Goal: Information Seeking & Learning: Learn about a topic

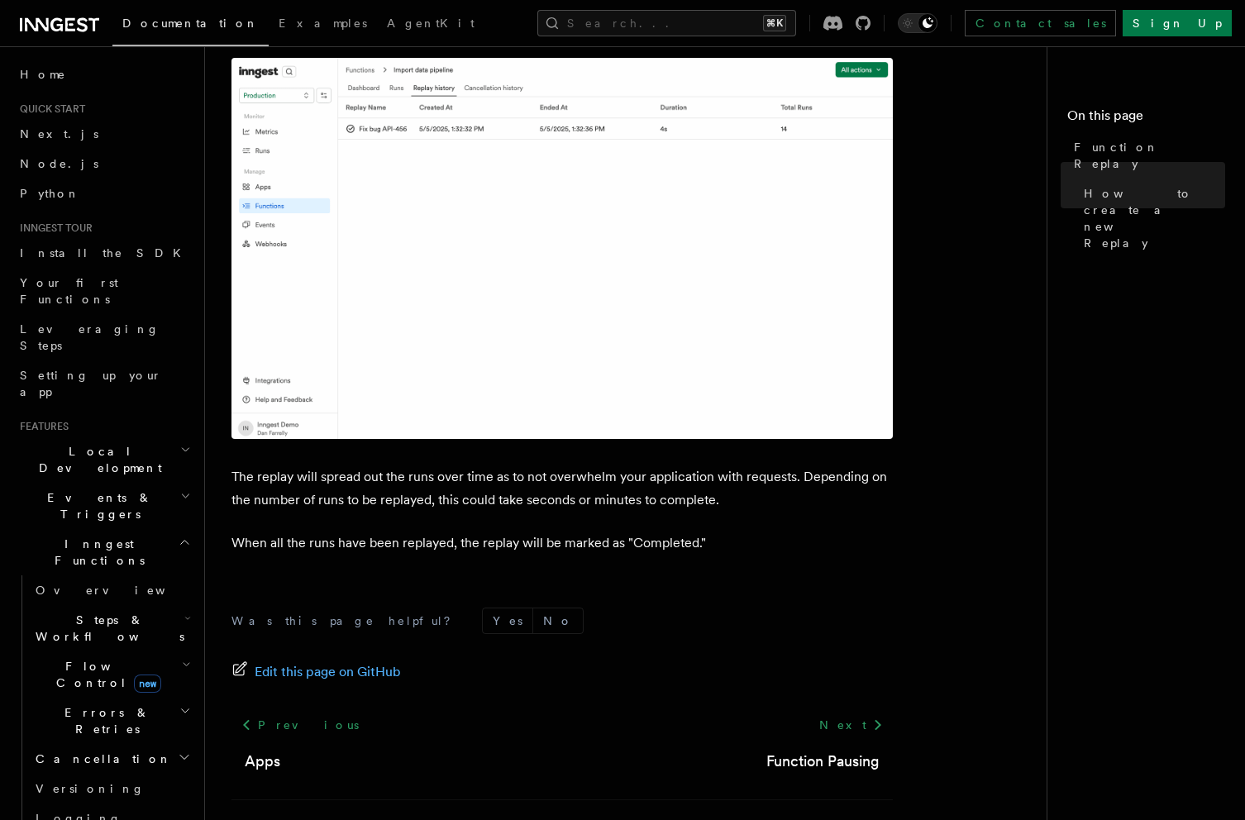
scroll to position [2638, 0]
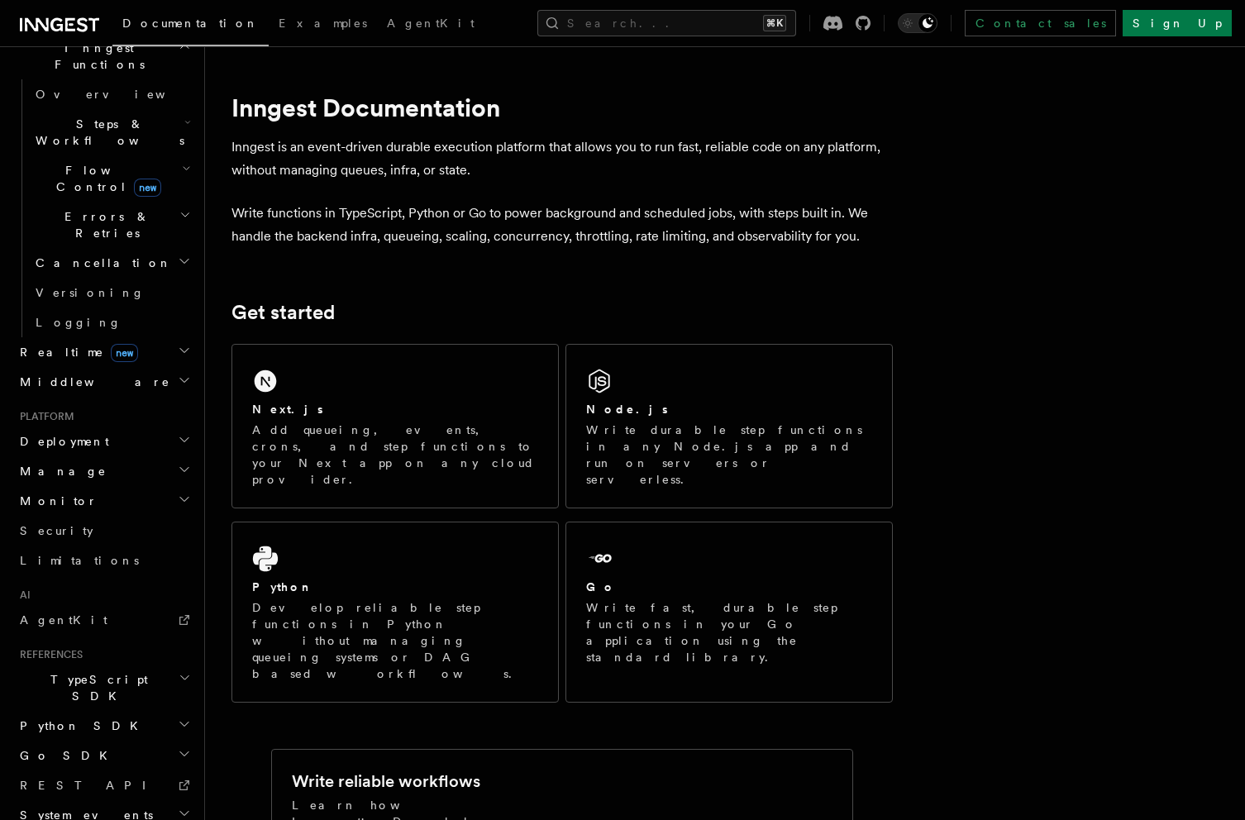
scroll to position [503, 0]
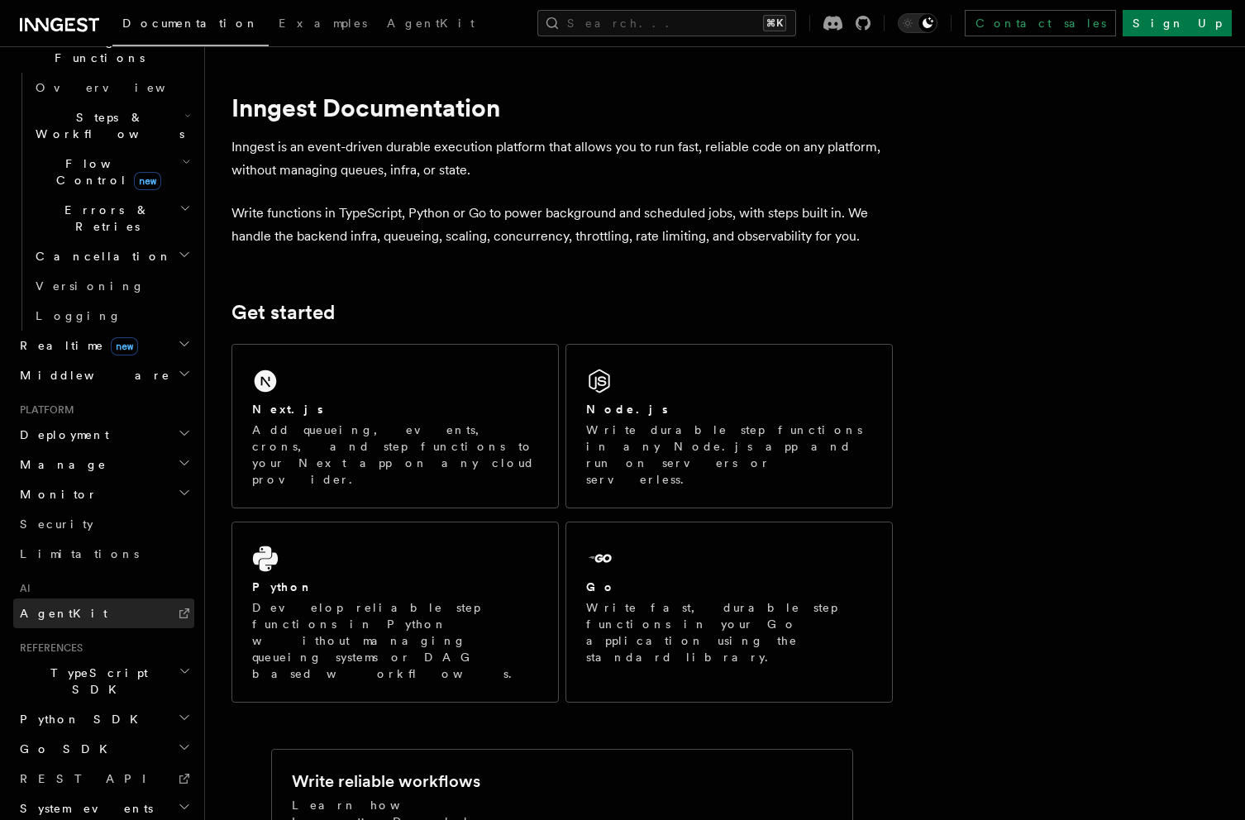
click at [117, 598] on link "AgentKit" at bounding box center [103, 613] width 181 height 30
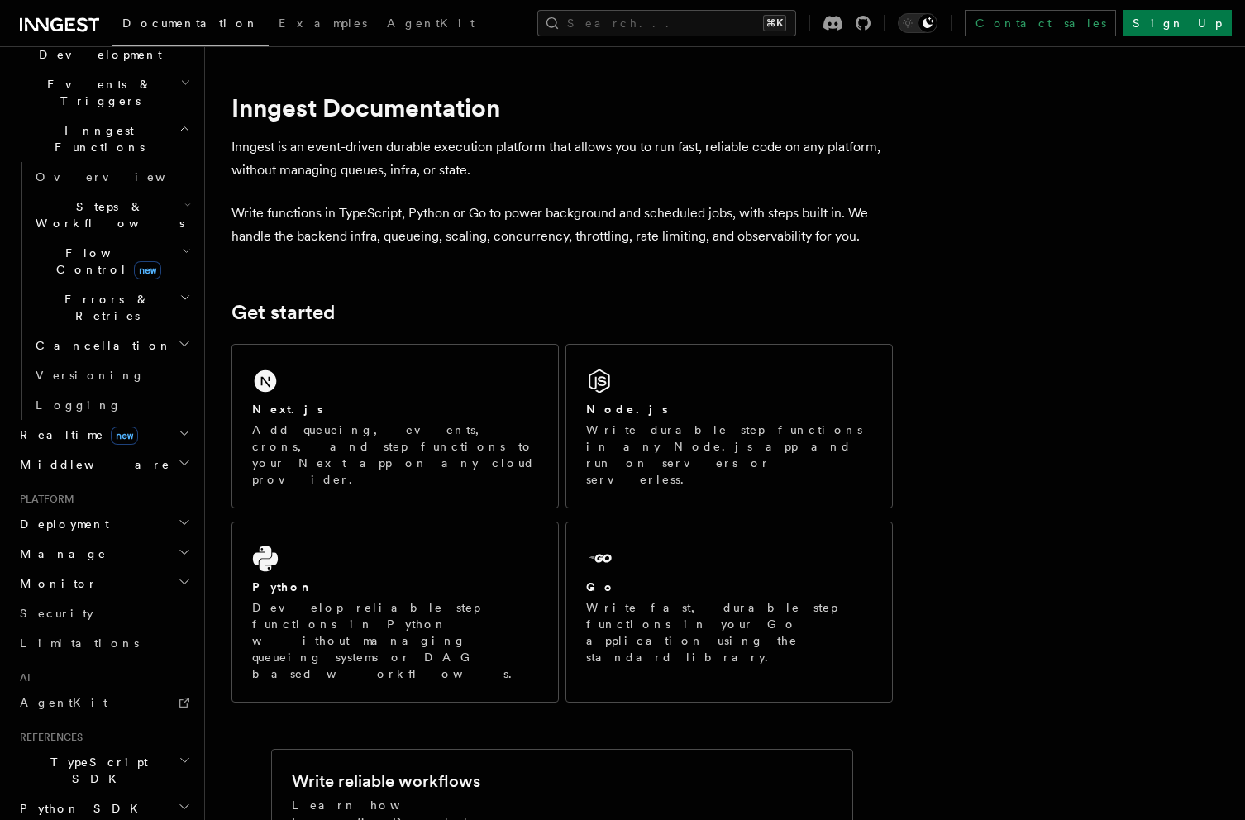
scroll to position [388, 0]
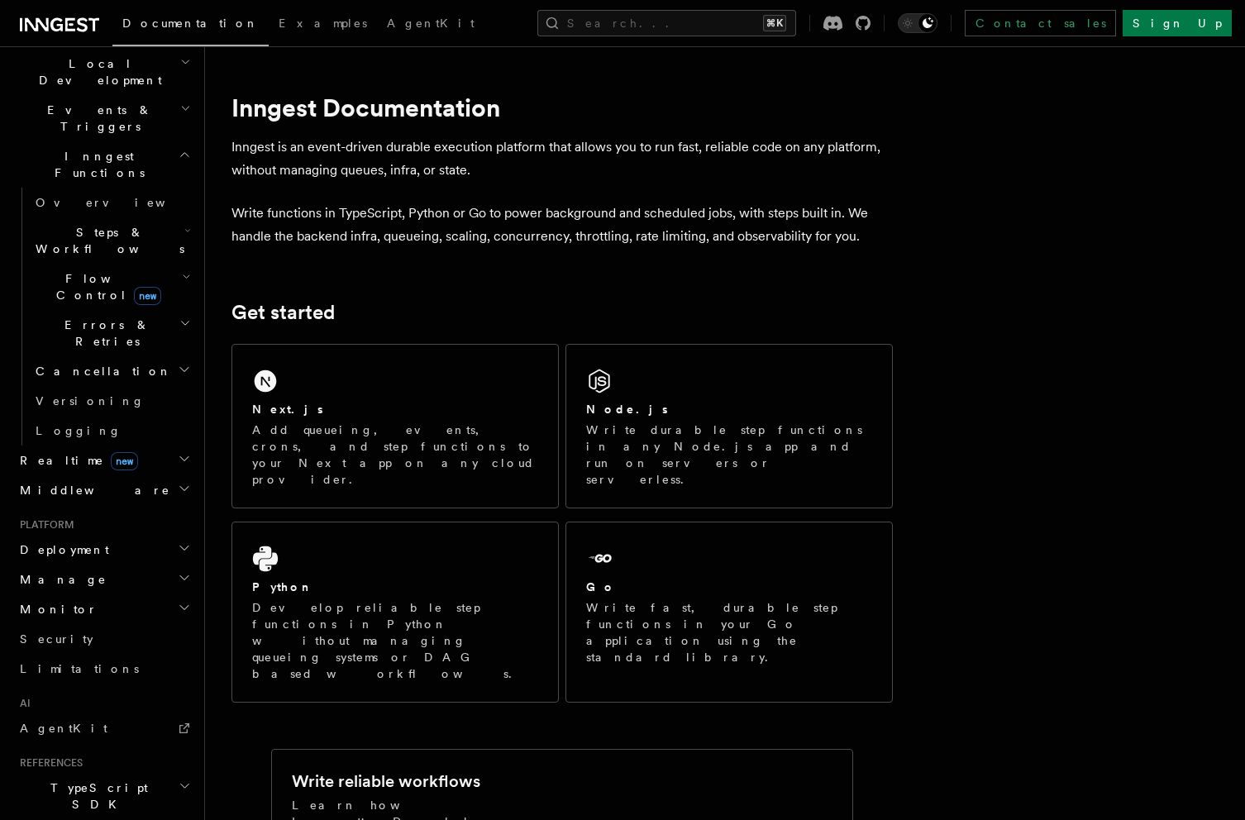
click at [153, 535] on h2 "Deployment" at bounding box center [103, 550] width 181 height 30
click at [169, 535] on h2 "Deployment" at bounding box center [103, 550] width 181 height 30
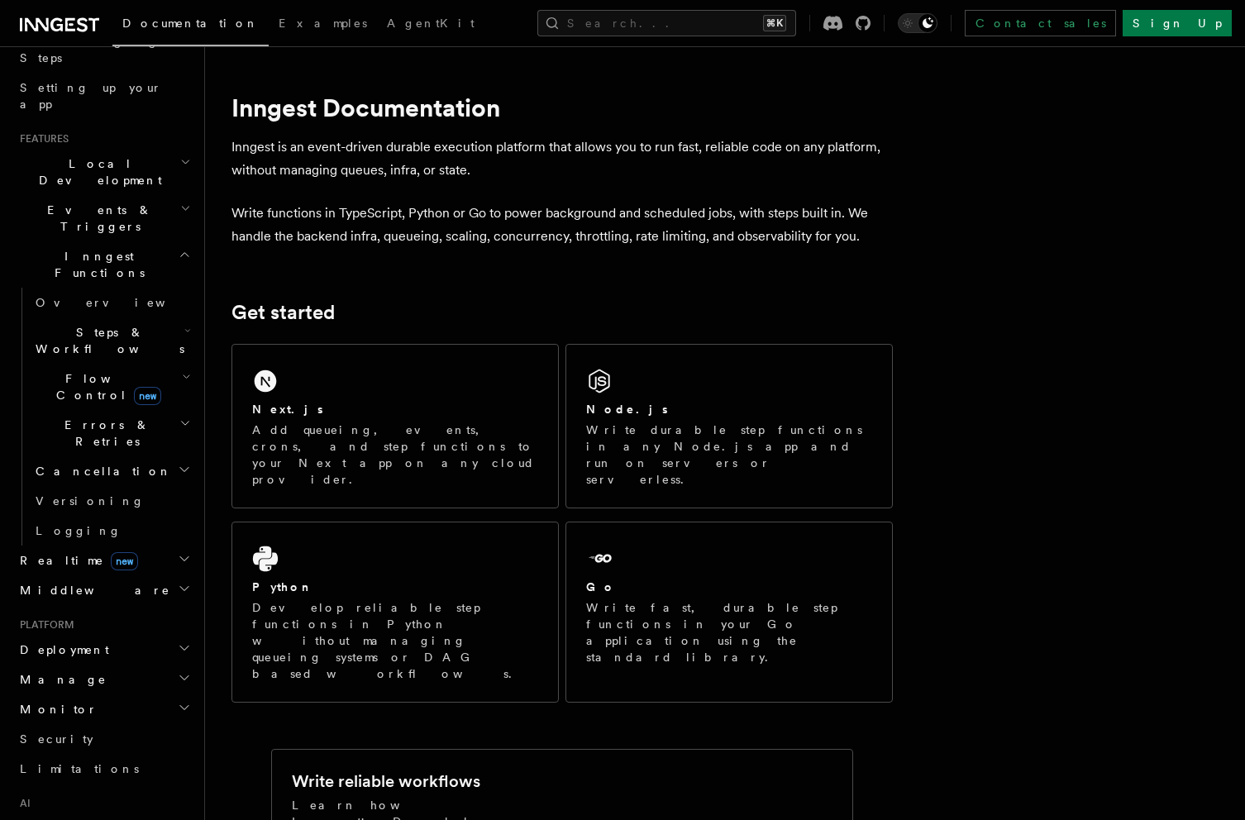
scroll to position [239, 0]
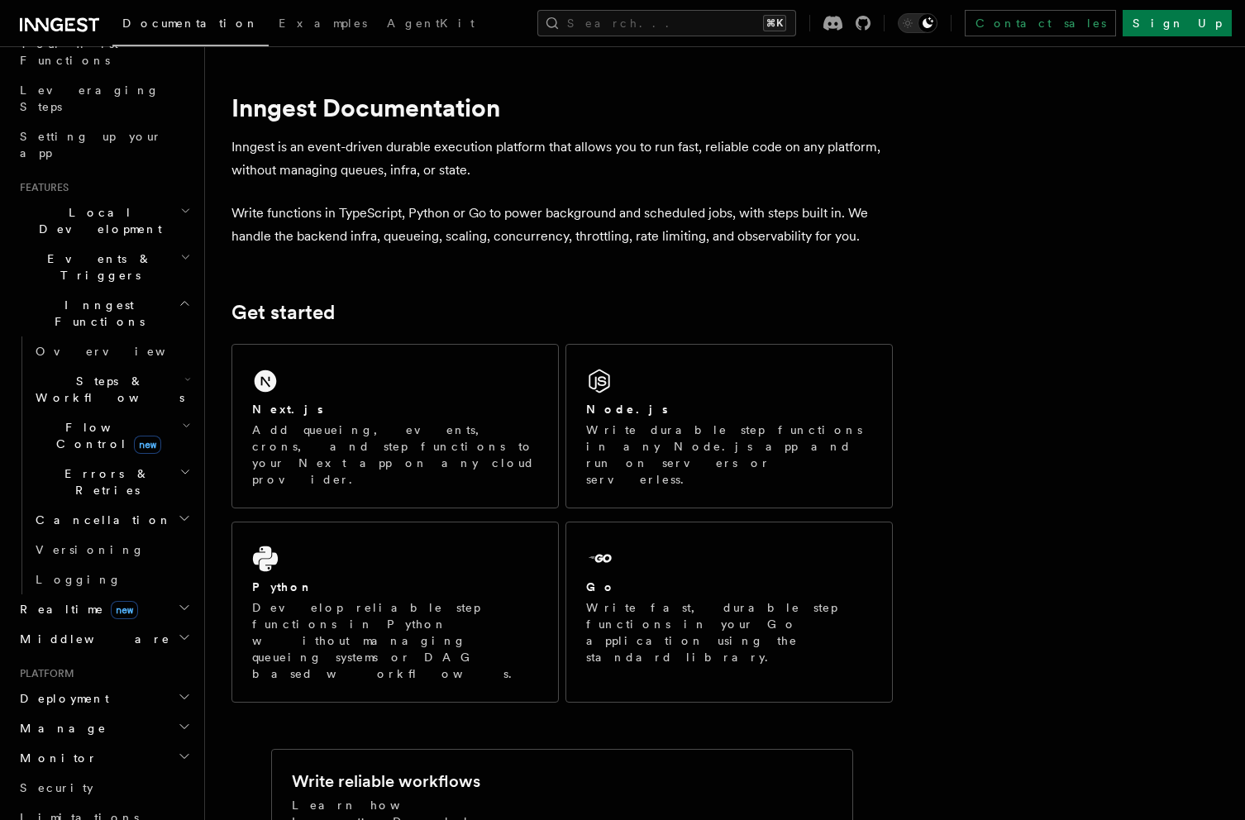
click at [166, 412] on h2 "Flow Control new" at bounding box center [111, 435] width 165 height 46
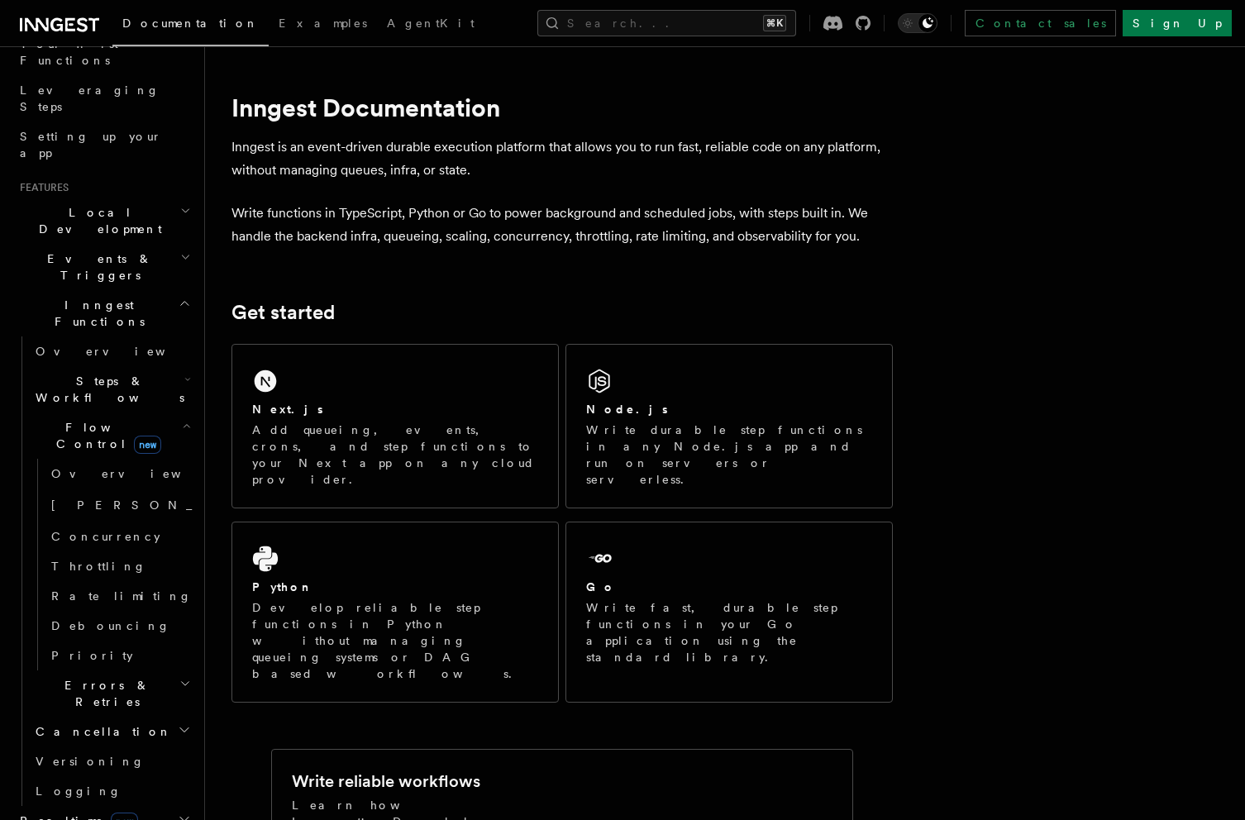
click at [166, 412] on h2 "Flow Control new" at bounding box center [111, 435] width 165 height 46
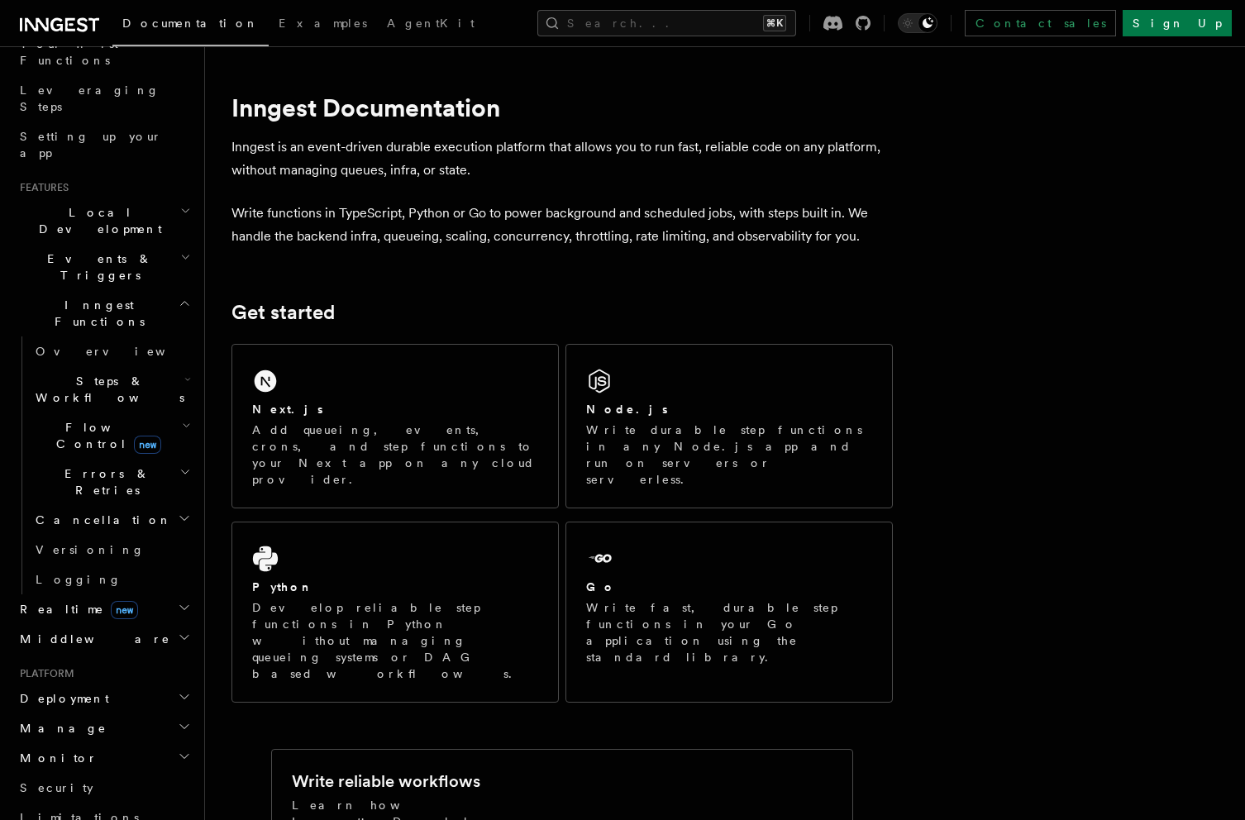
scroll to position [214, 0]
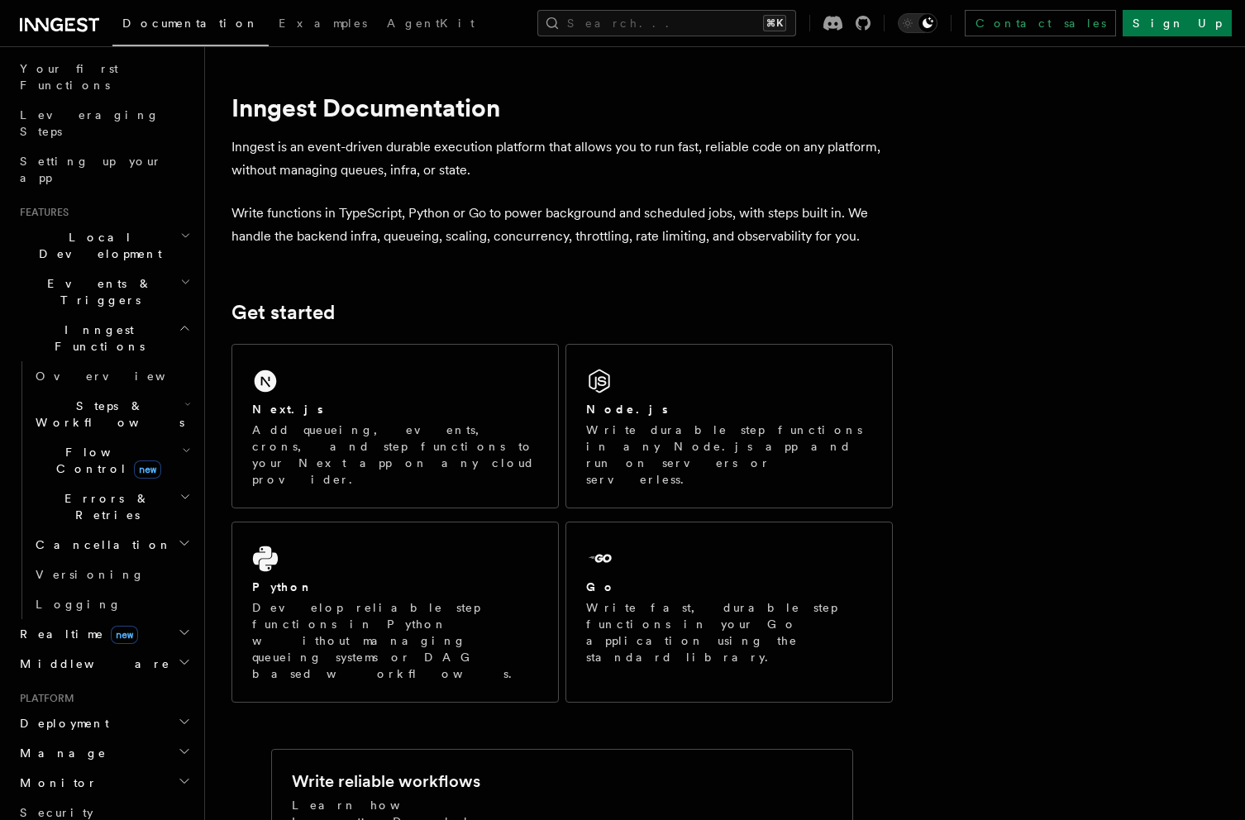
click at [126, 269] on h2 "Events & Triggers" at bounding box center [103, 292] width 181 height 46
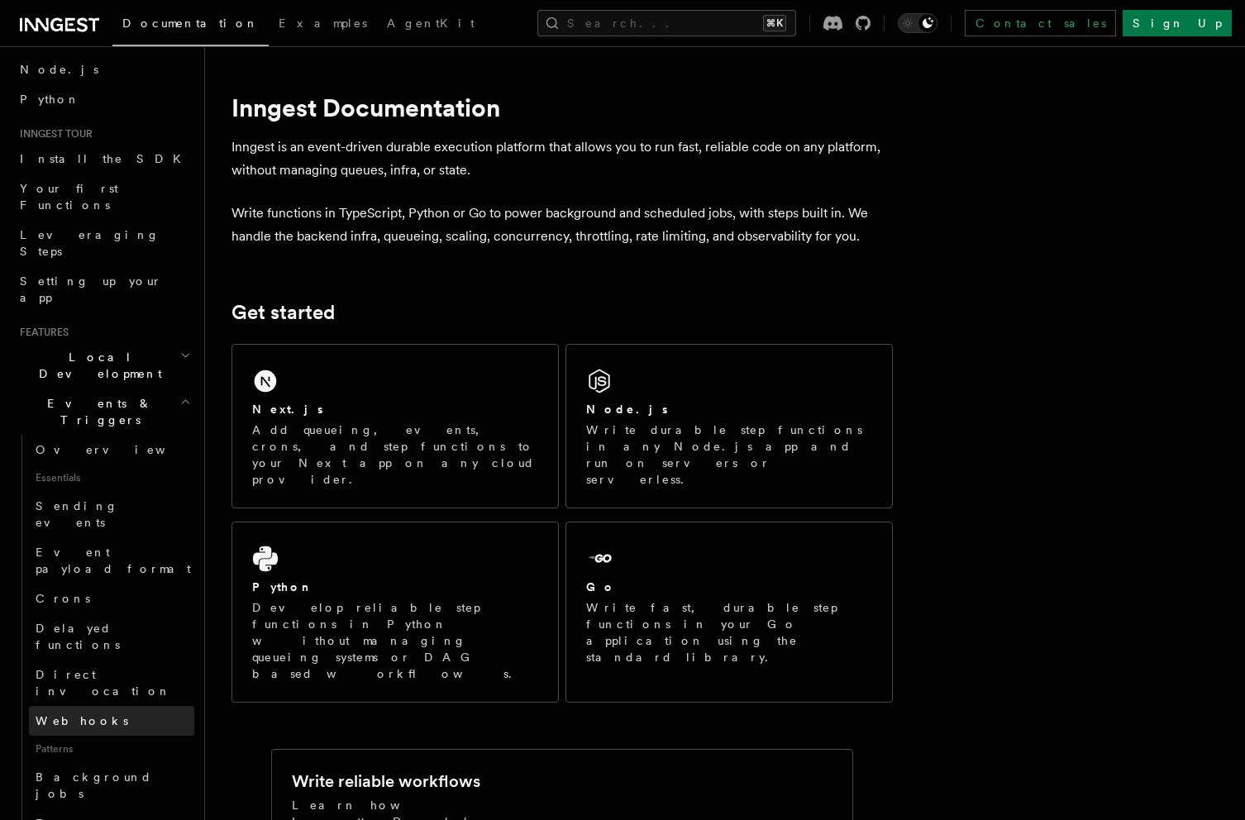
scroll to position [0, 0]
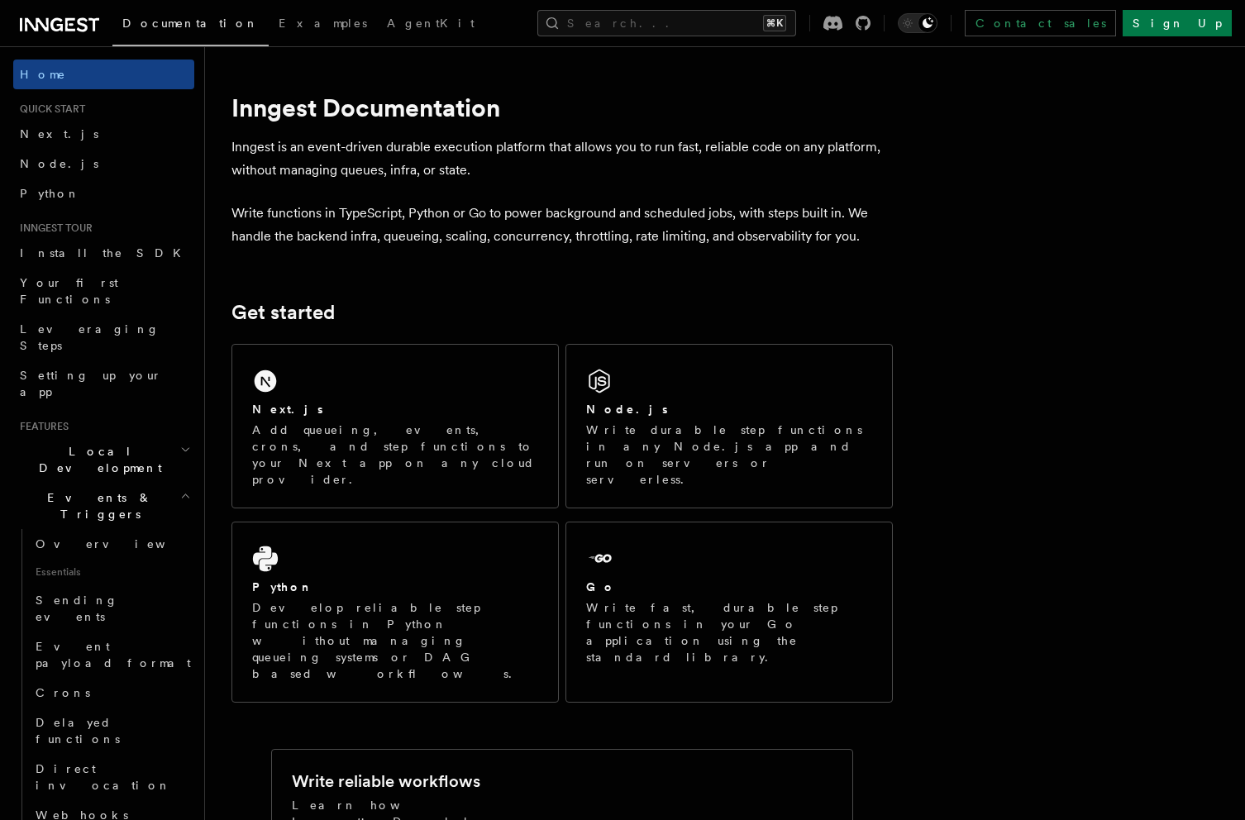
click at [162, 483] on h2 "Events & Triggers" at bounding box center [103, 506] width 181 height 46
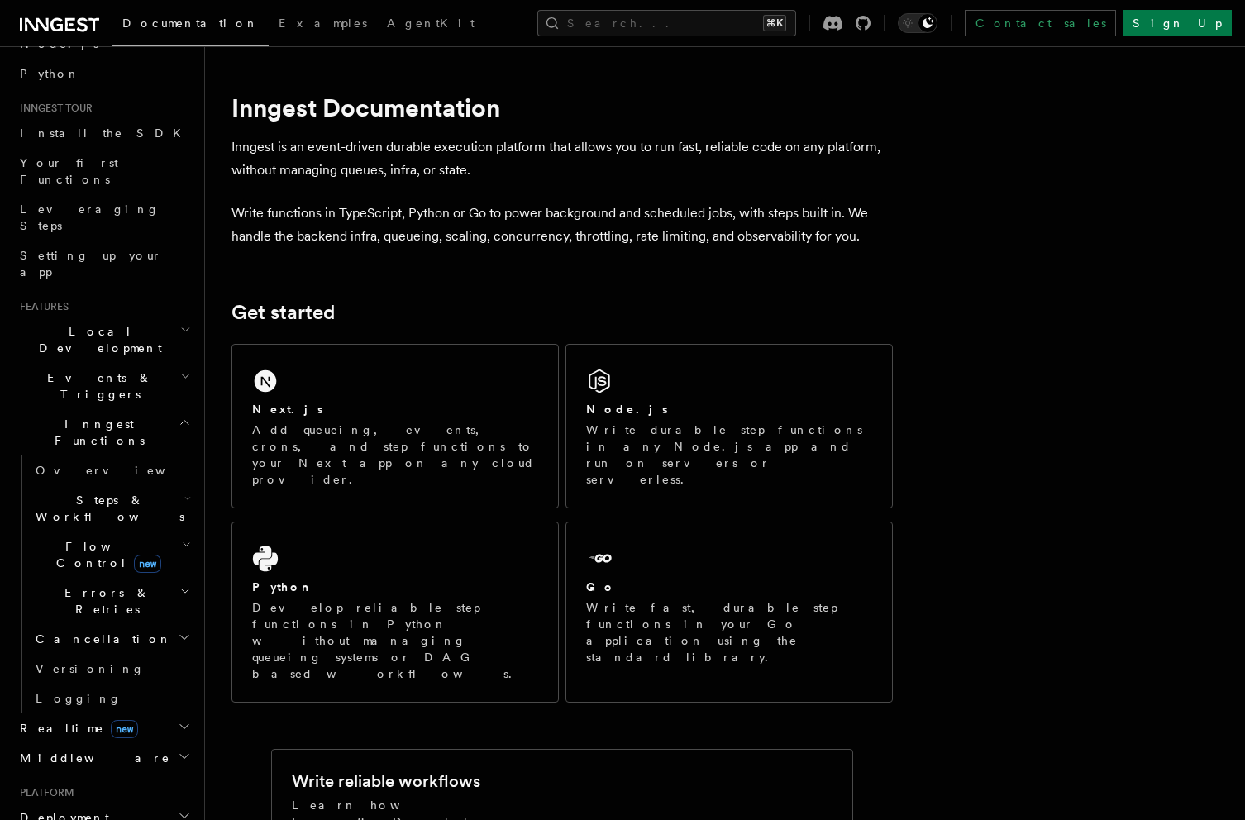
scroll to position [122, 0]
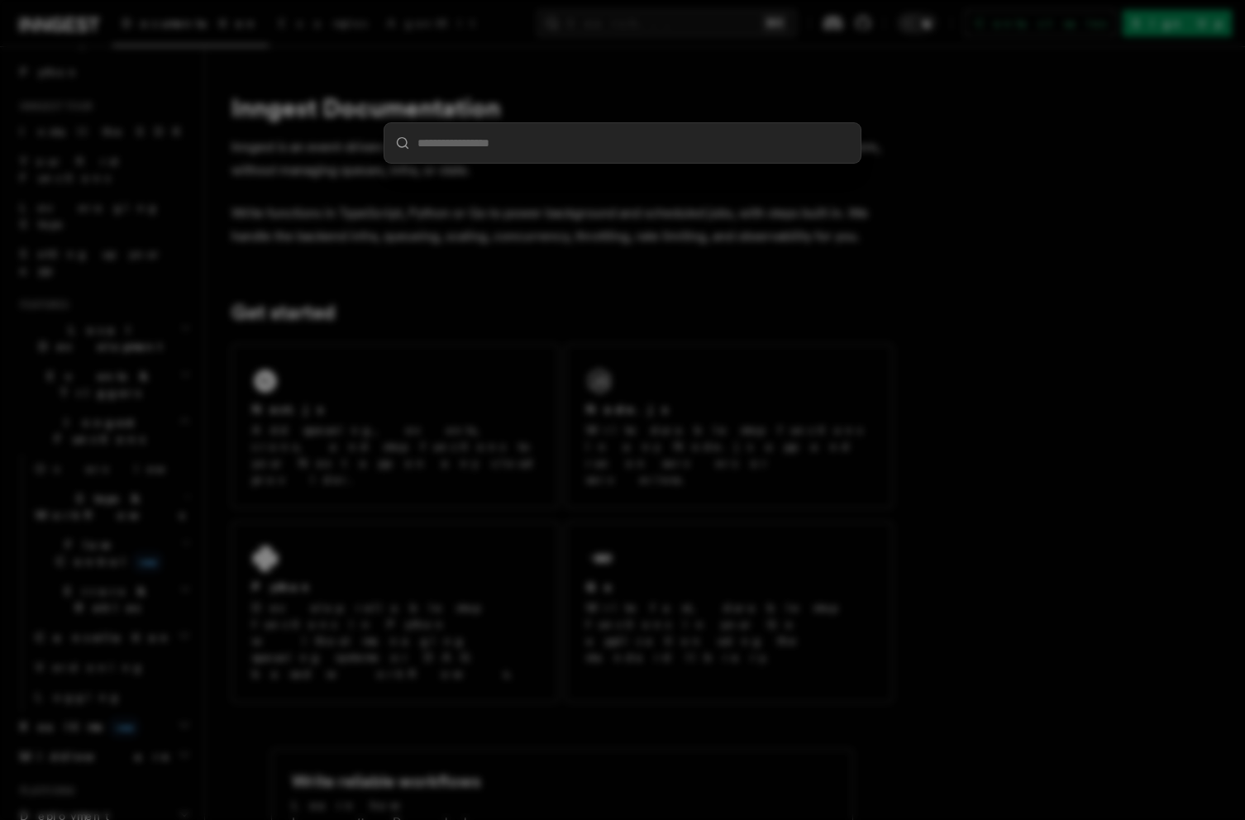
type input "*"
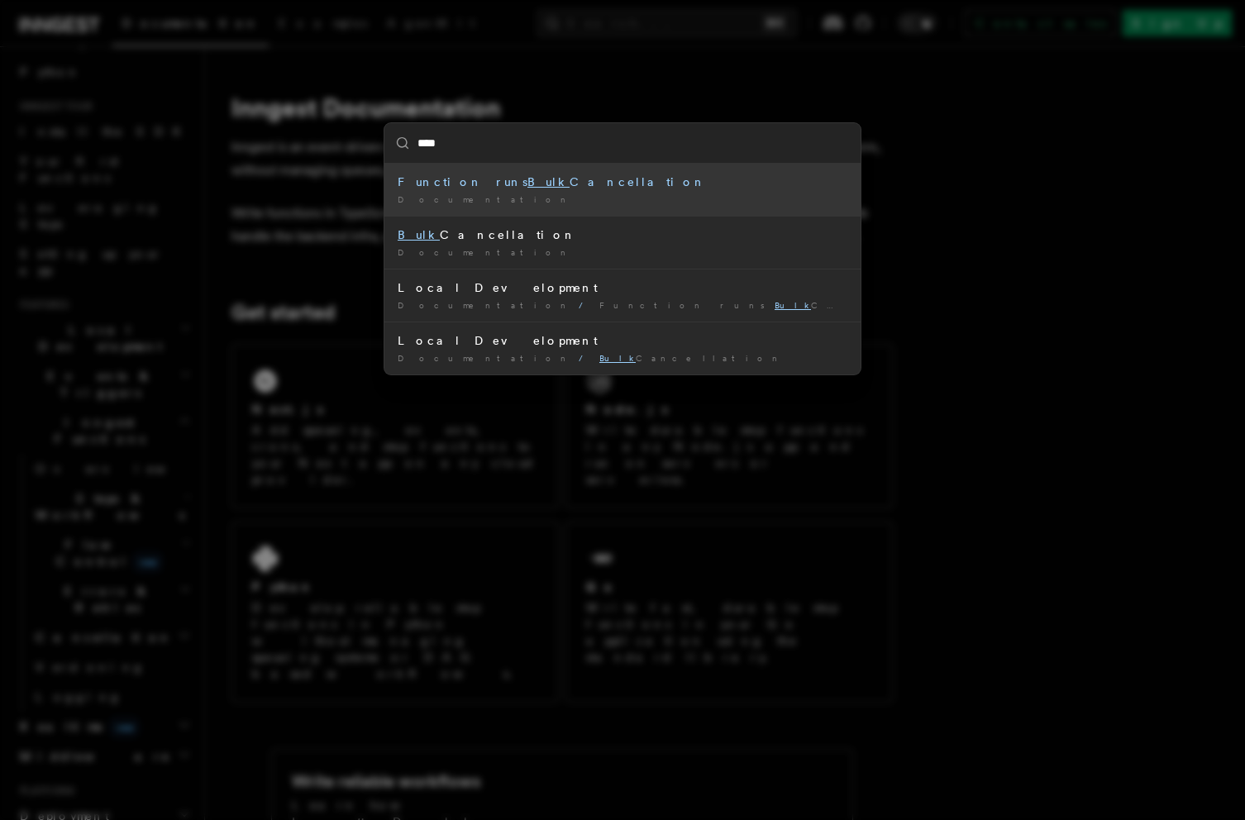
type input "****"
click at [552, 688] on div "**** Function runs Bulk Cancellation Documentation / Bulk Cancellation Document…" at bounding box center [622, 410] width 1245 height 820
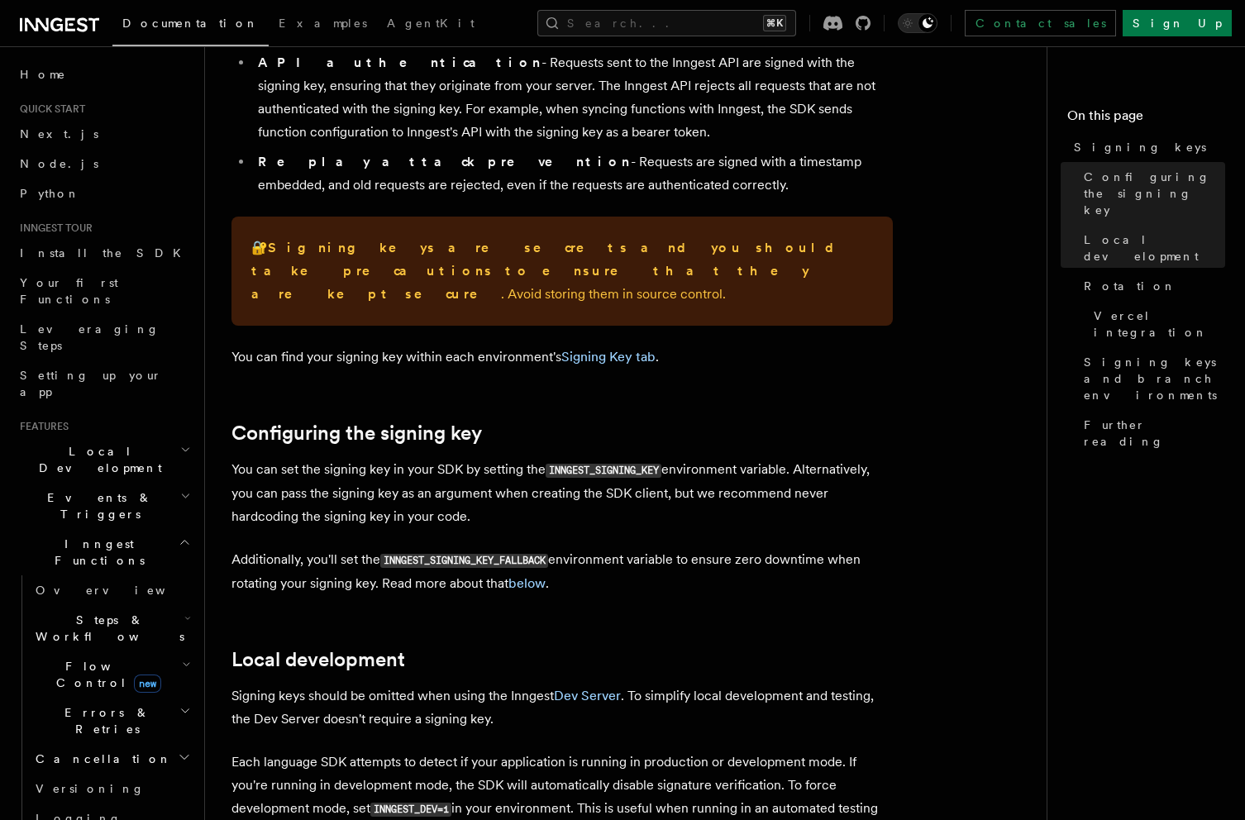
scroll to position [155, 0]
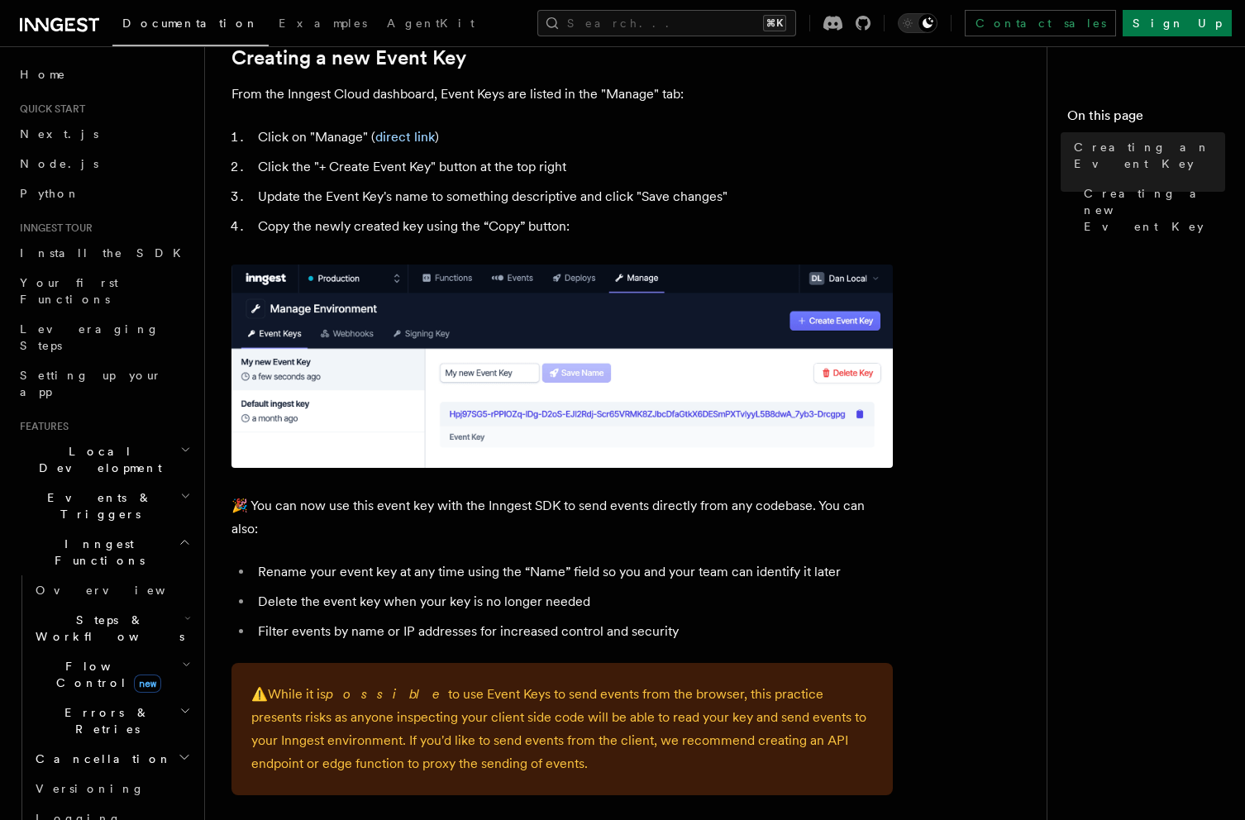
scroll to position [803, 0]
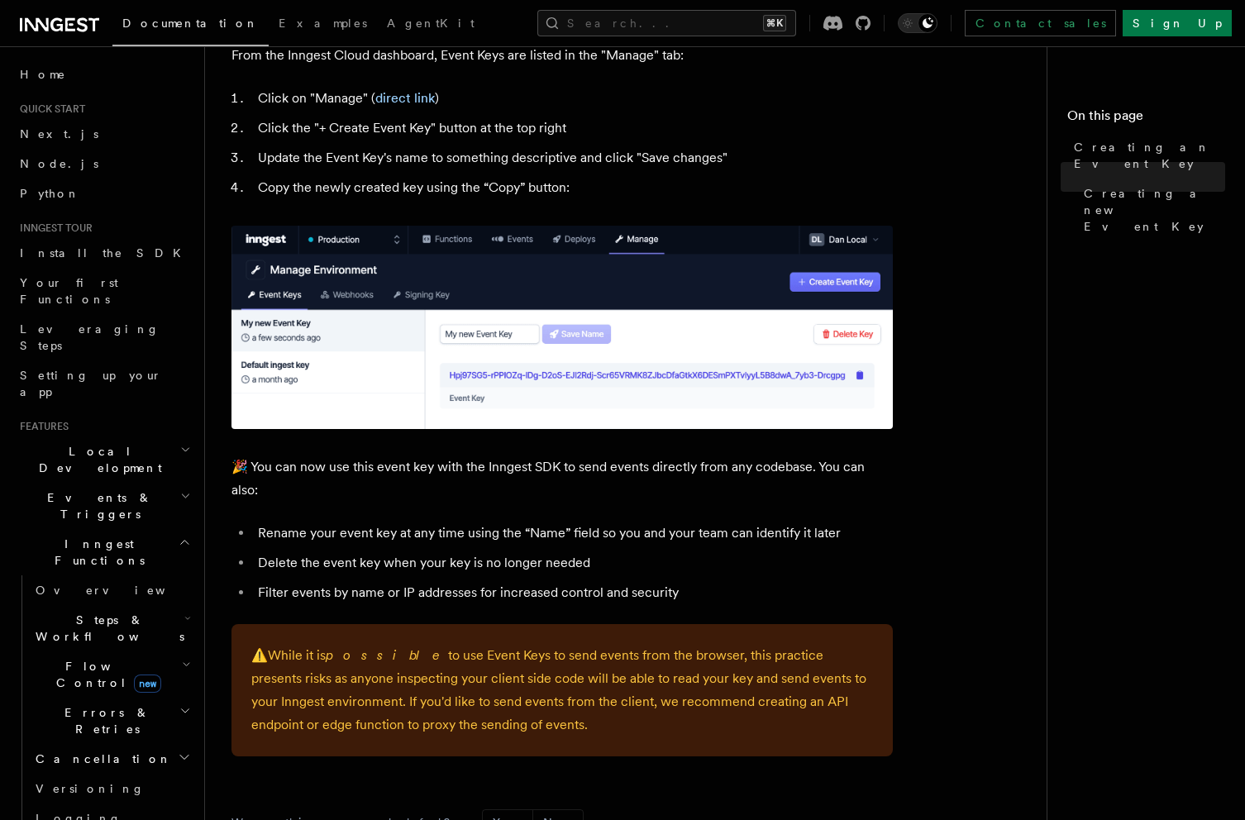
click at [151, 698] on h2 "Errors & Retries" at bounding box center [111, 721] width 165 height 46
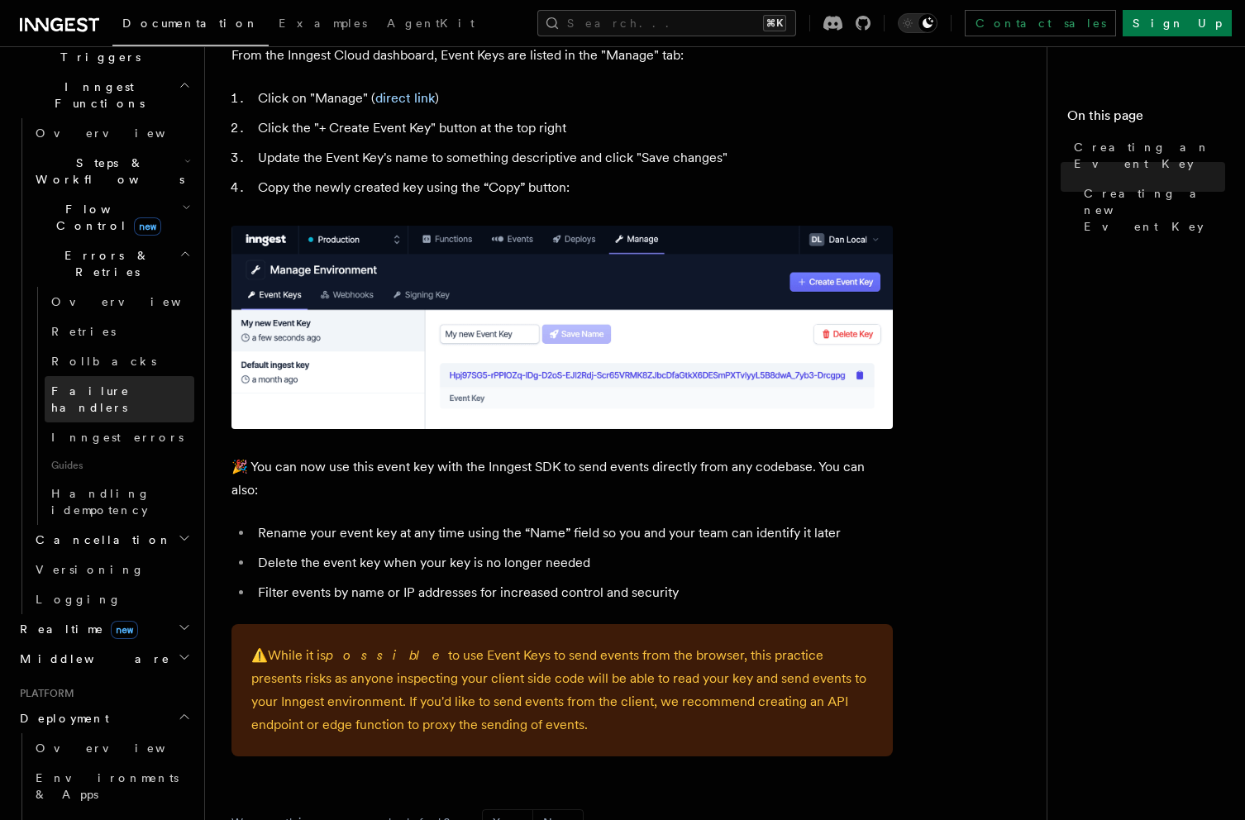
scroll to position [601, 0]
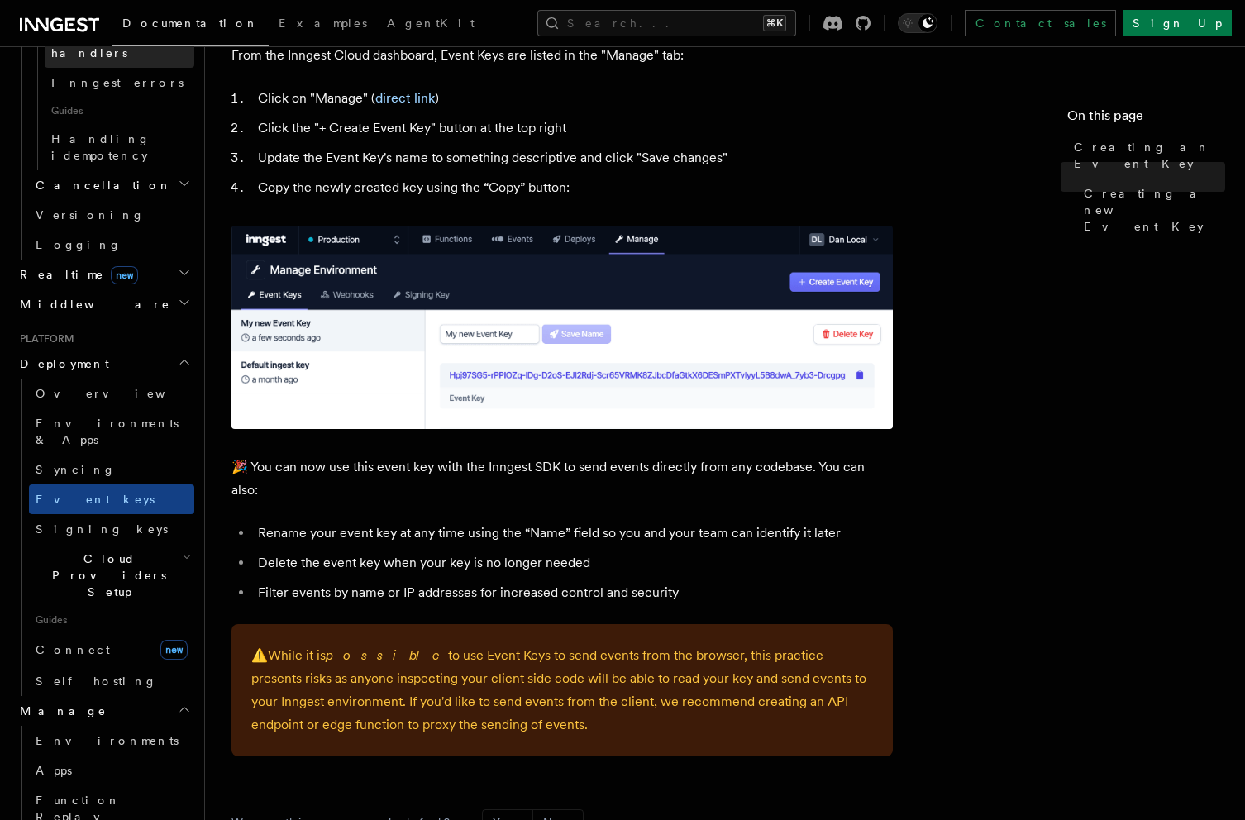
scroll to position [815, 0]
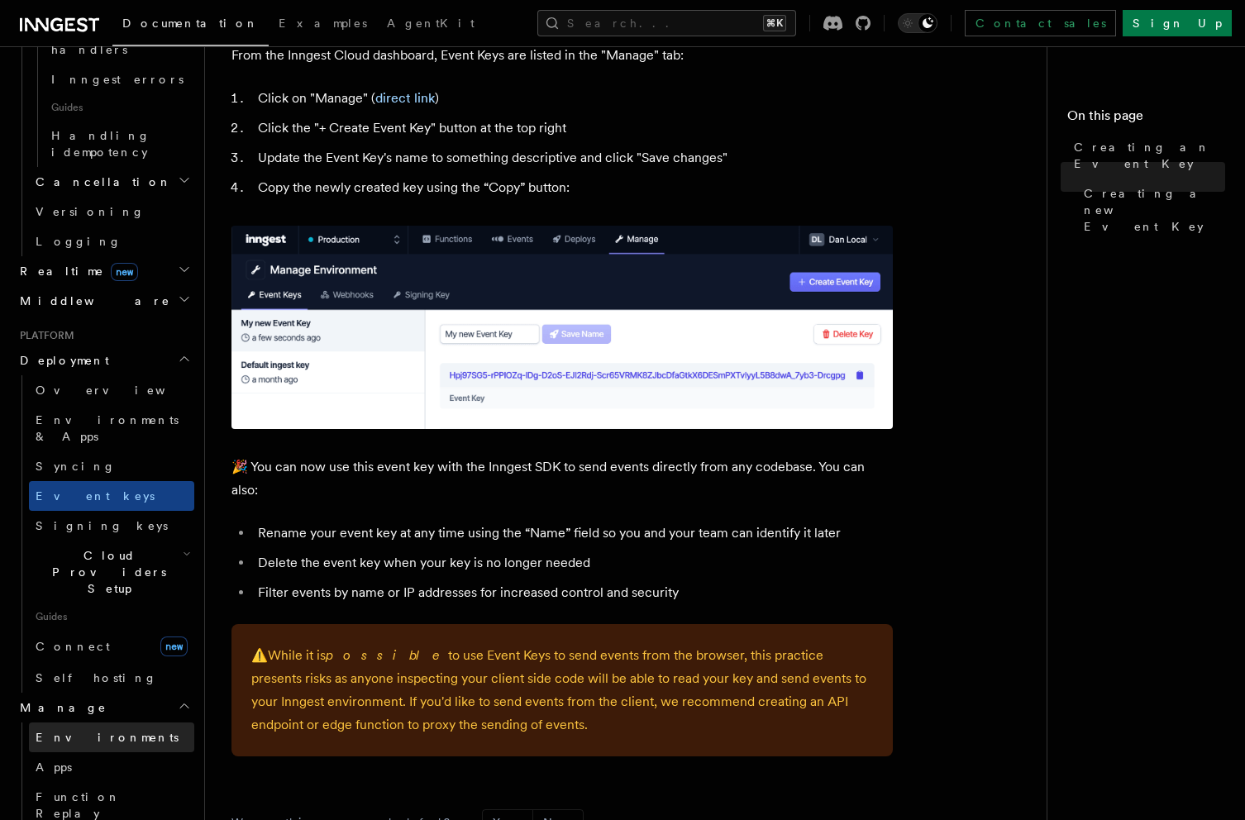
click at [125, 722] on link "Environments" at bounding box center [111, 737] width 165 height 30
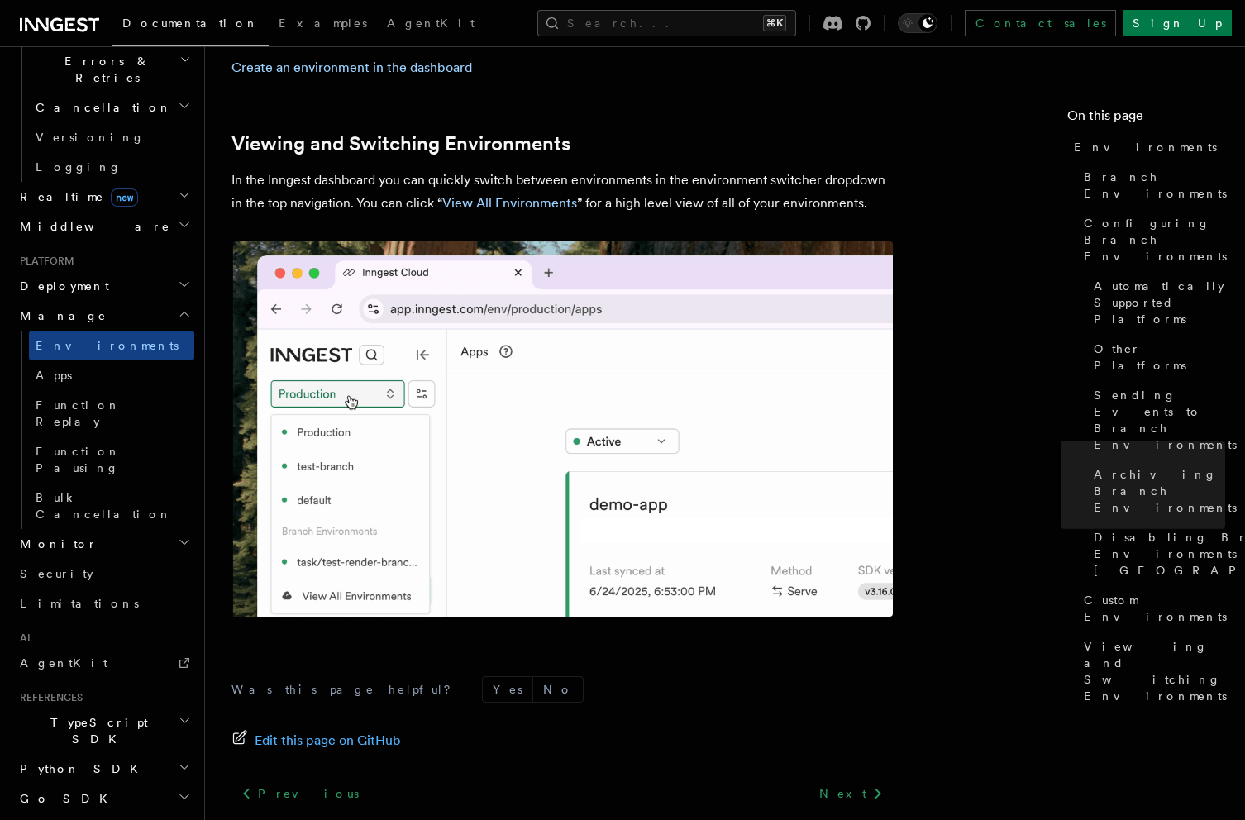
scroll to position [3838, 0]
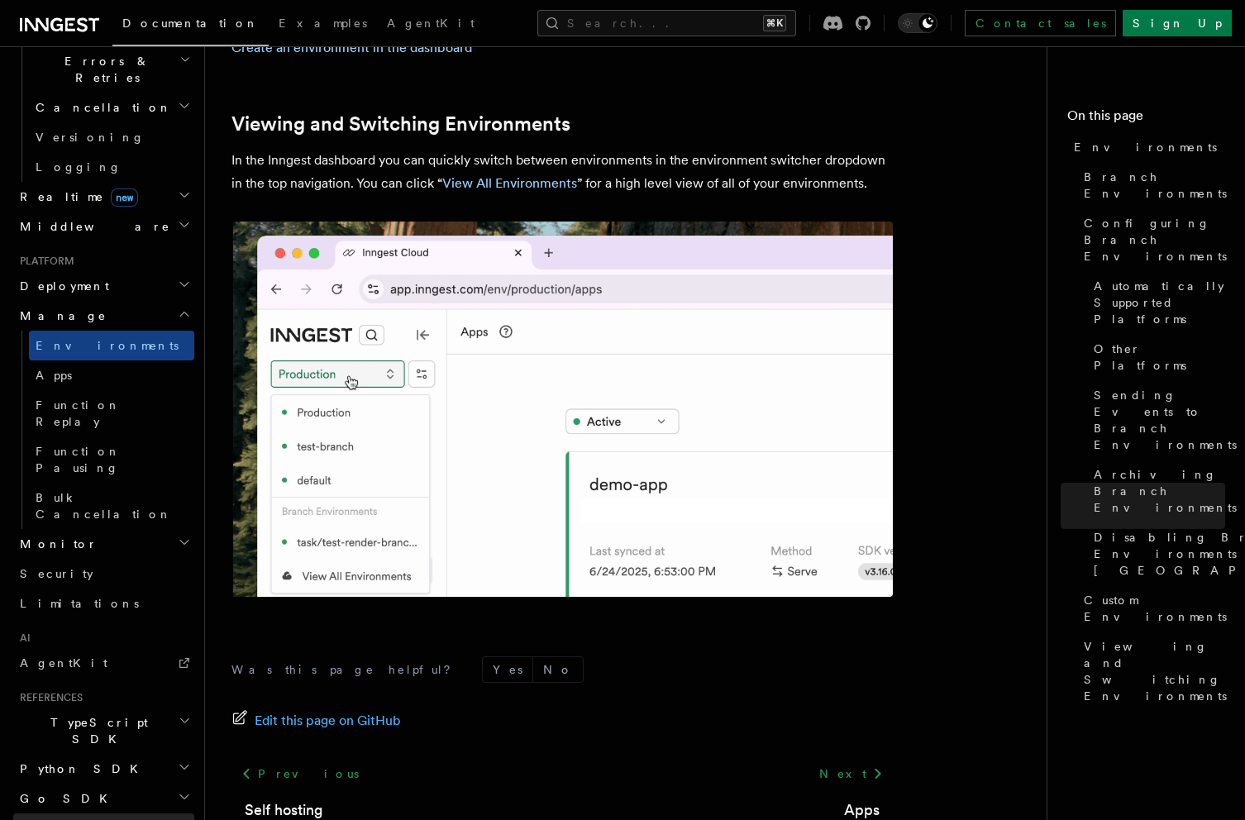
click at [131, 813] on link "REST API" at bounding box center [103, 828] width 181 height 30
click at [112, 398] on span "Function Replay" at bounding box center [78, 413] width 85 height 30
